Goal: Find specific page/section: Find specific page/section

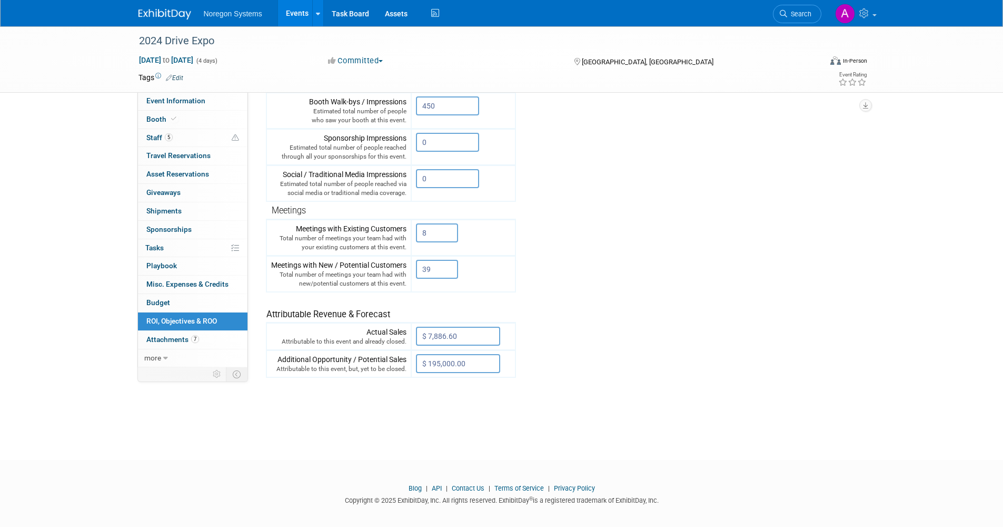
click at [289, 16] on link "Events" at bounding box center [297, 13] width 38 height 26
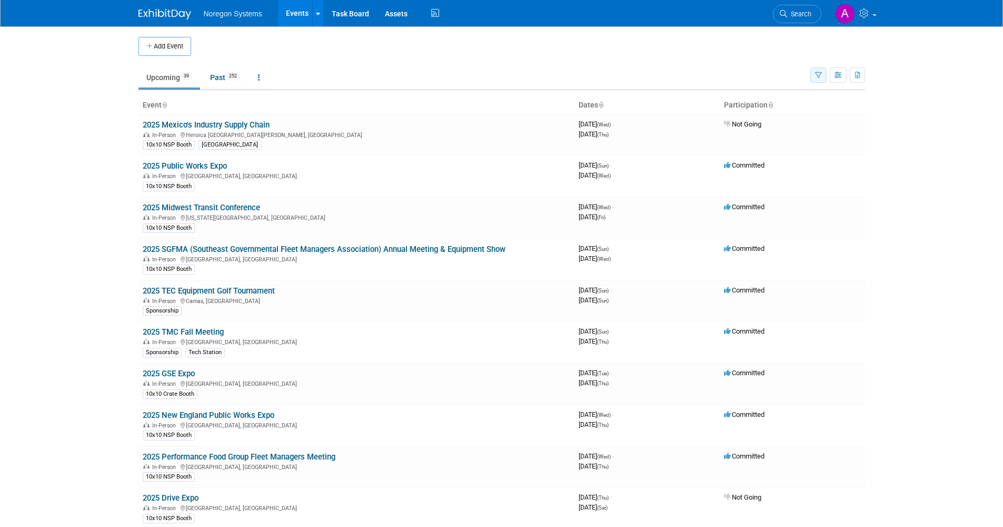
click at [824, 77] on button "button" at bounding box center [819, 74] width 16 height 15
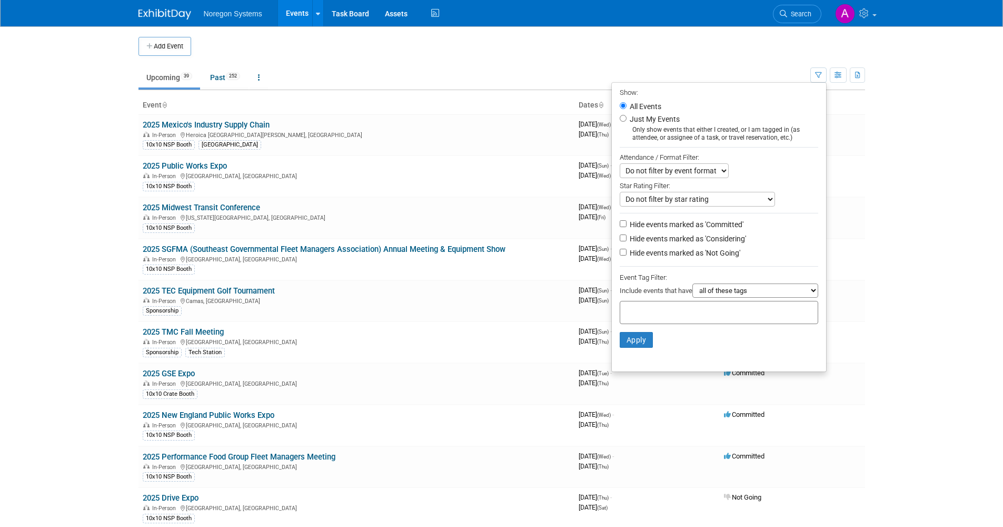
click at [651, 255] on label "Hide events marked as 'Not Going'" at bounding box center [684, 253] width 113 height 11
click at [627, 255] on input "Hide events marked as 'Not Going'" at bounding box center [623, 252] width 7 height 7
checkbox input "true"
click at [636, 338] on button "Apply" at bounding box center [637, 340] width 34 height 16
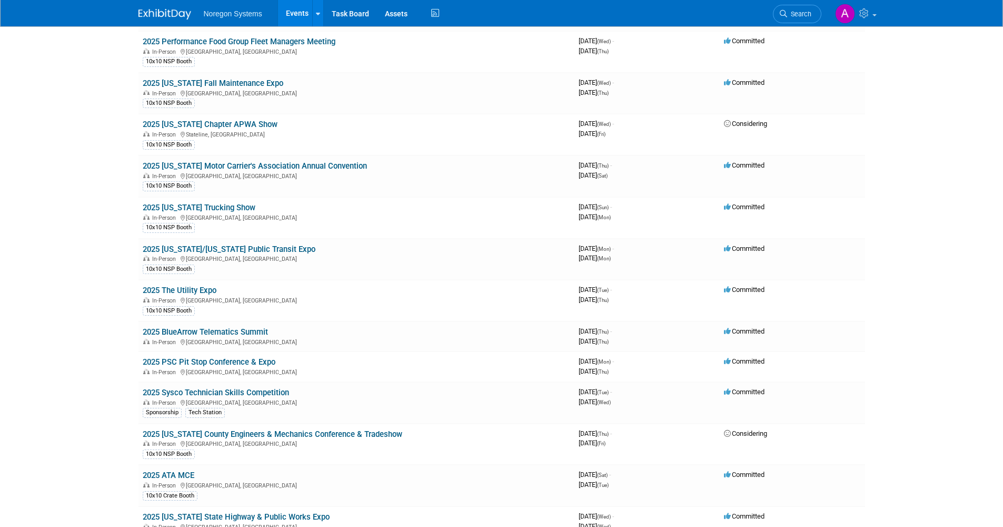
scroll to position [369, 0]
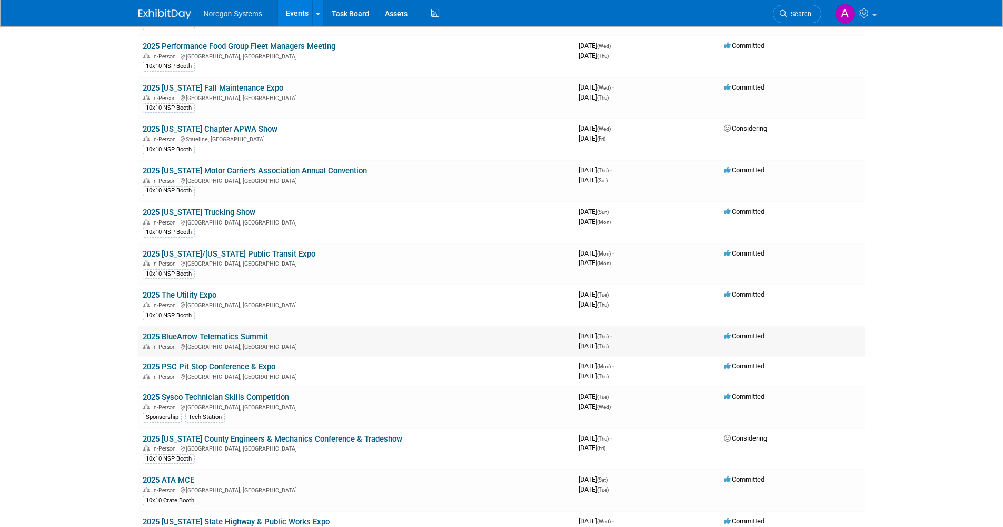
click at [239, 338] on link "2025 BlueArrow Telematics Summit" at bounding box center [205, 336] width 125 height 9
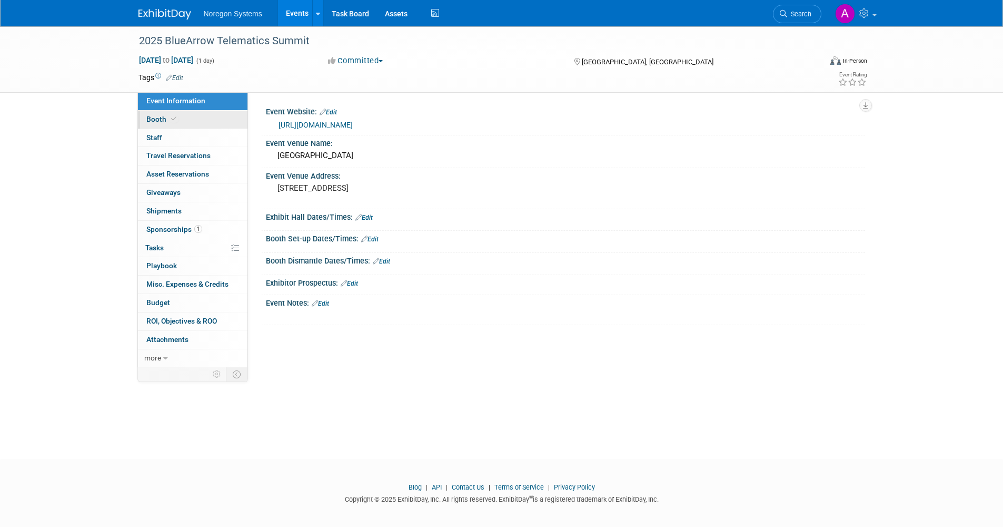
click at [203, 121] on link "Booth" at bounding box center [193, 120] width 110 height 18
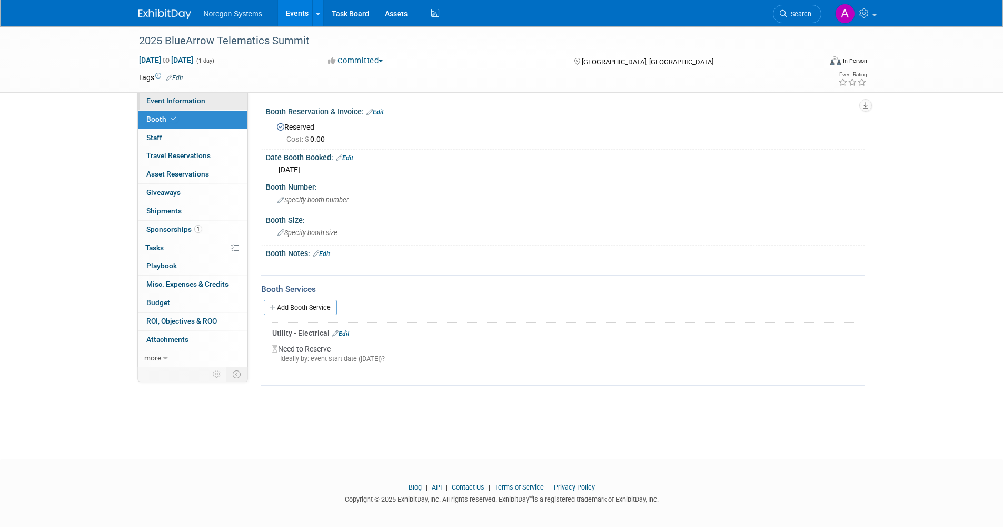
click at [179, 100] on span "Event Information" at bounding box center [175, 100] width 59 height 8
